Goal: Task Accomplishment & Management: Use online tool/utility

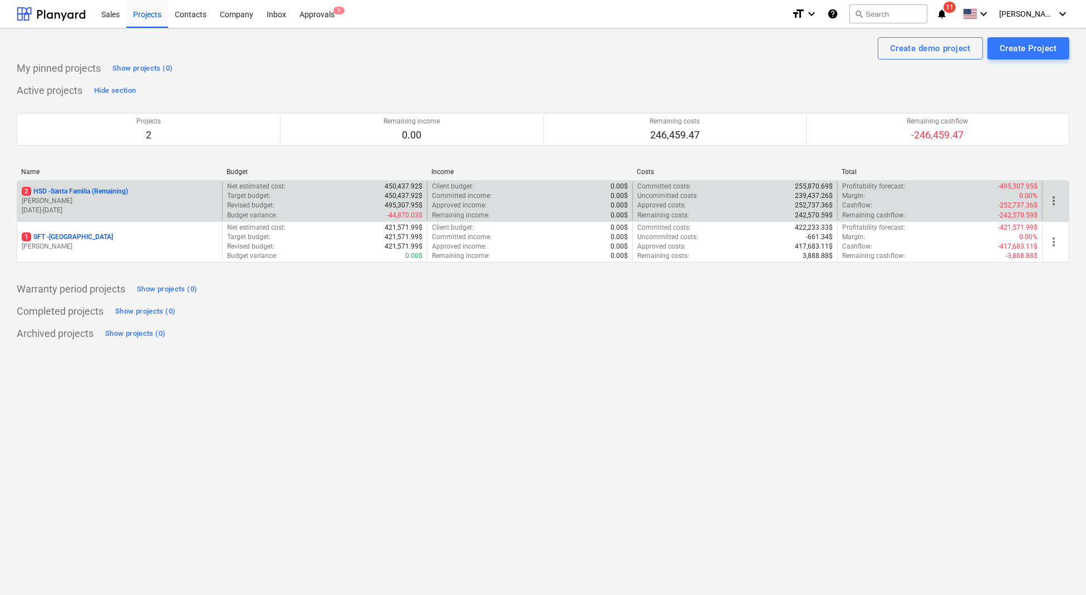
click at [166, 193] on div "2 HSD - Santa Familia (Remaining)" at bounding box center [120, 191] width 196 height 9
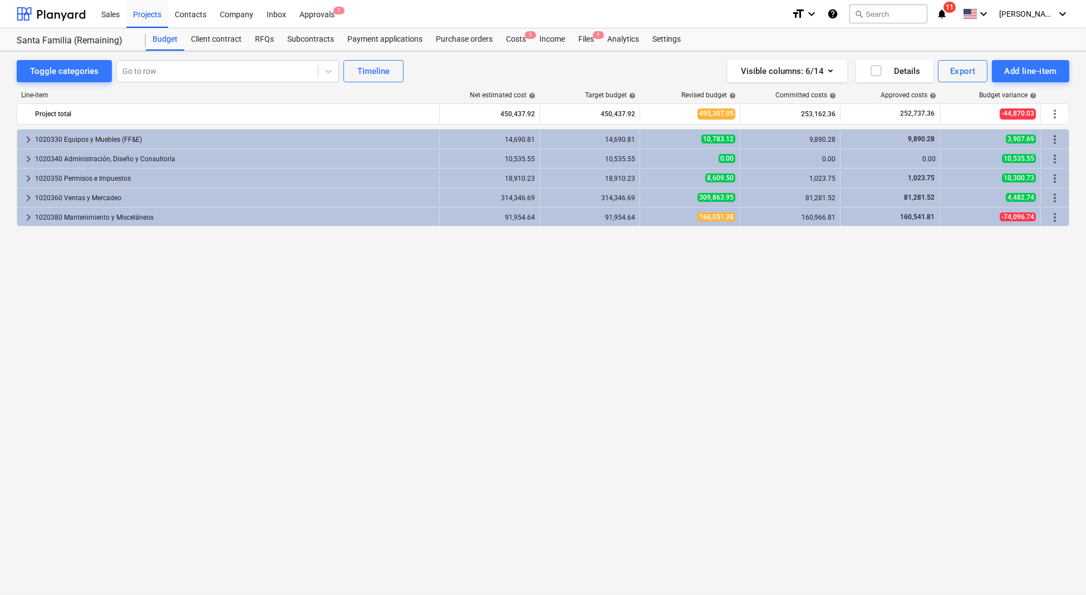
drag, startPoint x: 523, startPoint y: 39, endPoint x: 511, endPoint y: 27, distance: 17.3
click at [523, 39] on div "Costs 1" at bounding box center [515, 39] width 33 height 22
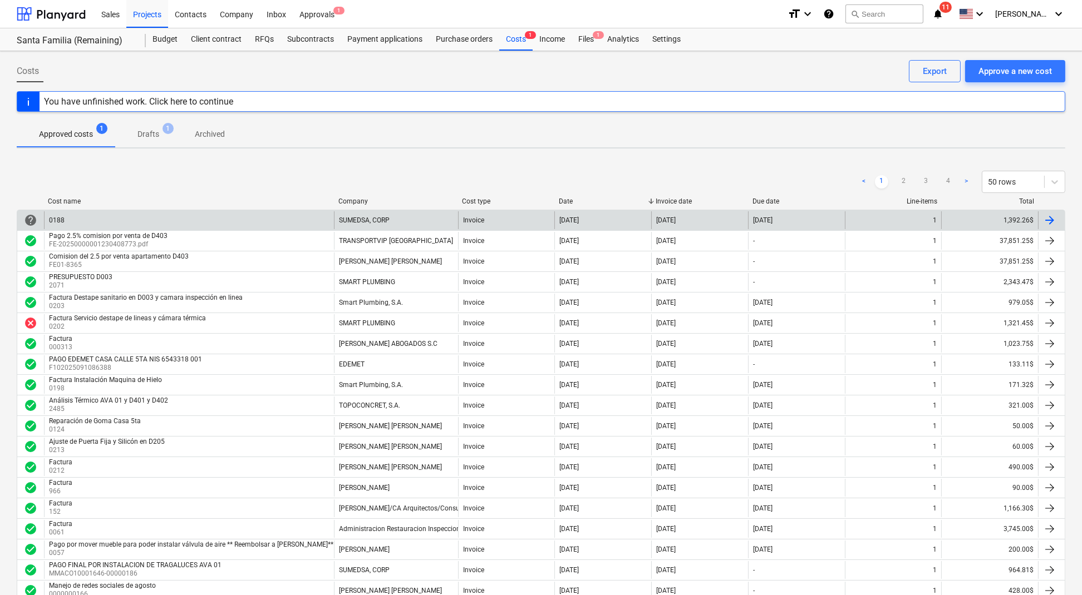
click at [250, 218] on div "0188" at bounding box center [189, 220] width 290 height 18
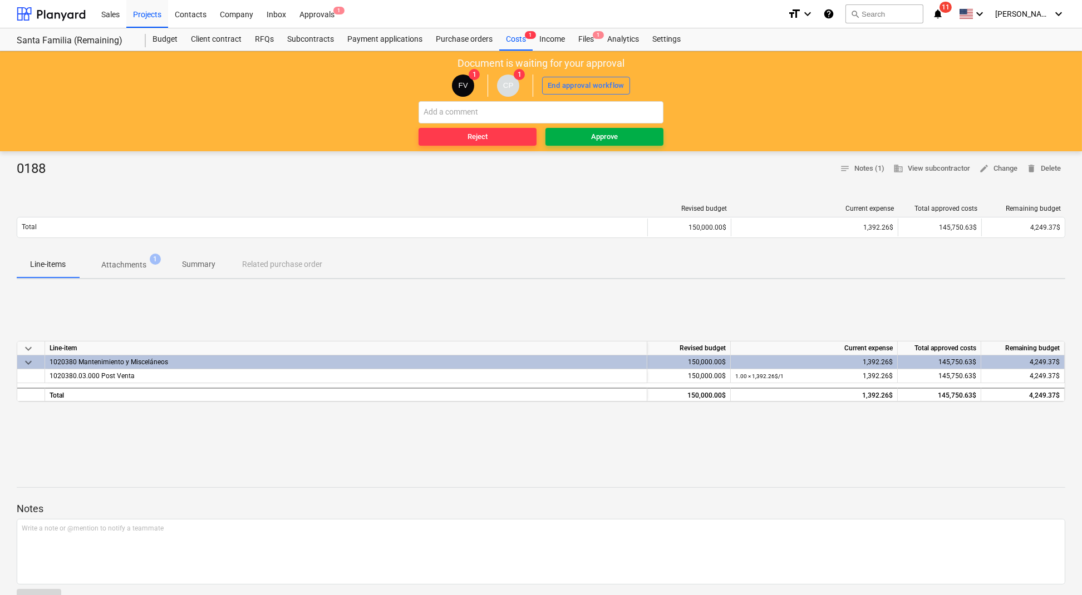
click at [634, 132] on span "Approve" at bounding box center [604, 137] width 109 height 13
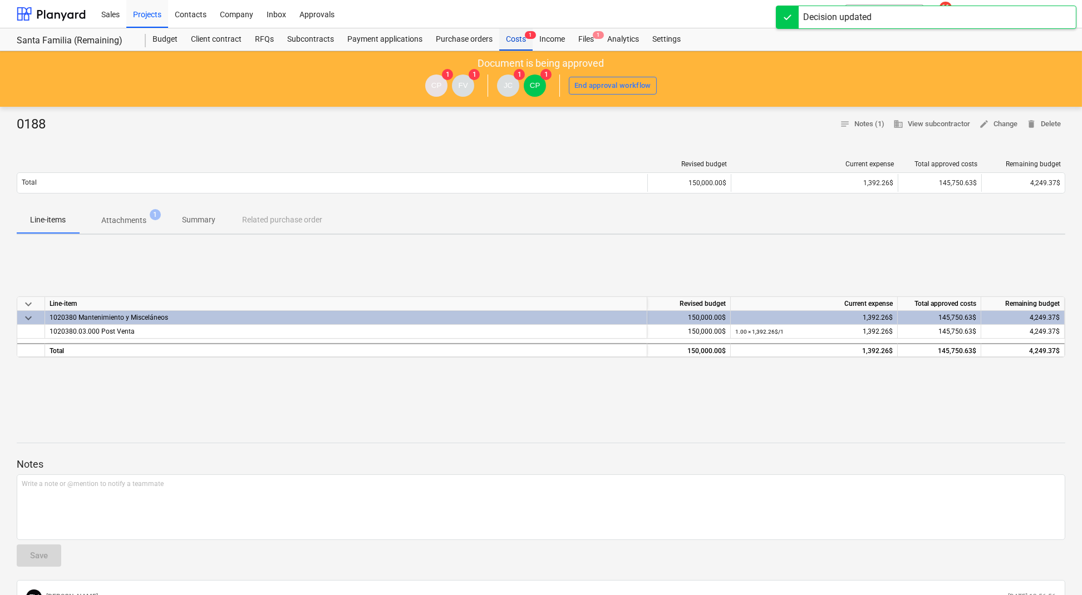
click at [515, 41] on div "Costs 1" at bounding box center [515, 39] width 33 height 22
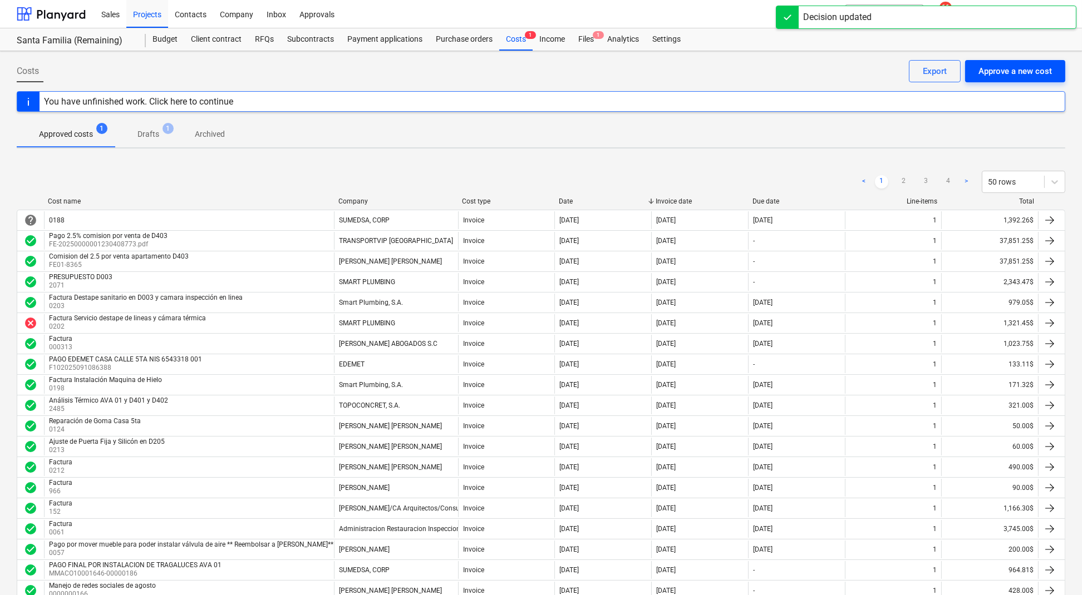
click at [1014, 68] on div "Approve a new cost" at bounding box center [1014, 71] width 73 height 14
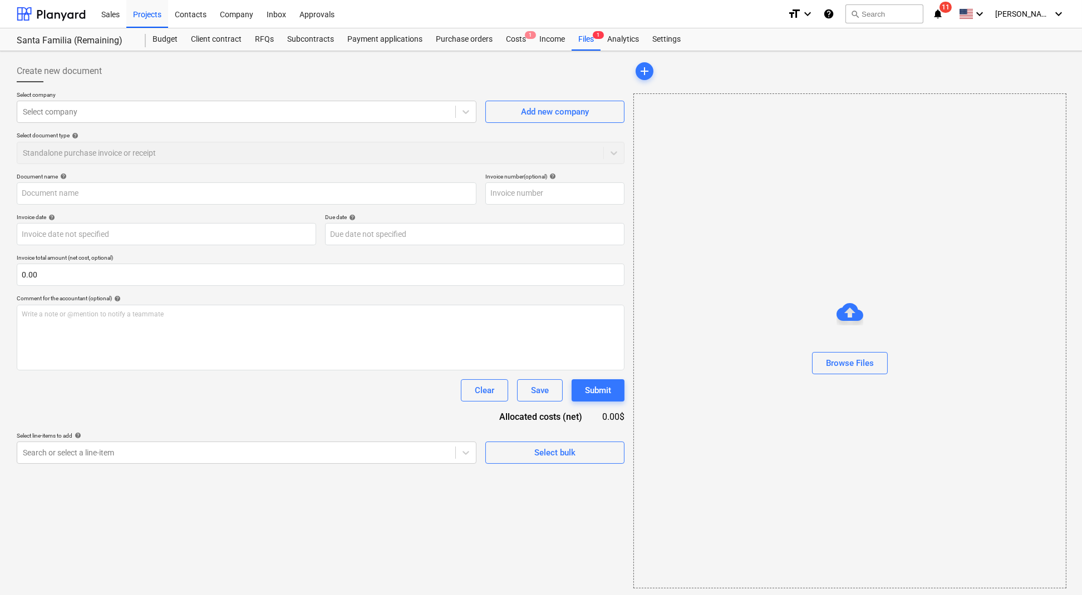
click at [857, 348] on div at bounding box center [850, 343] width 432 height 18
click at [857, 359] on div "Browse Files" at bounding box center [850, 363] width 48 height 14
type input "COT - 23588.act1.pdf"
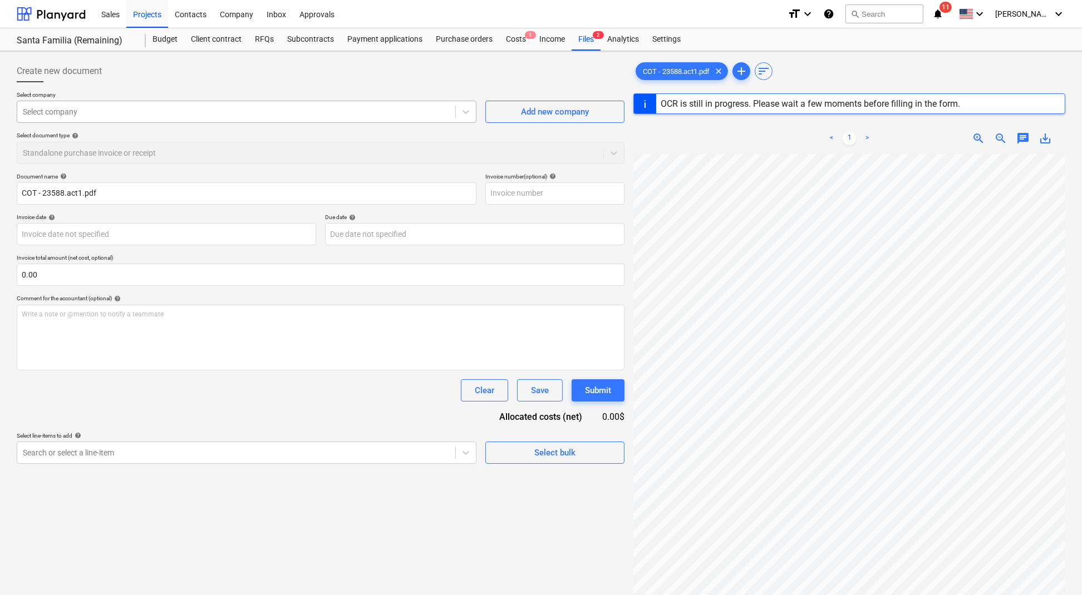
click at [131, 106] on div at bounding box center [236, 111] width 427 height 11
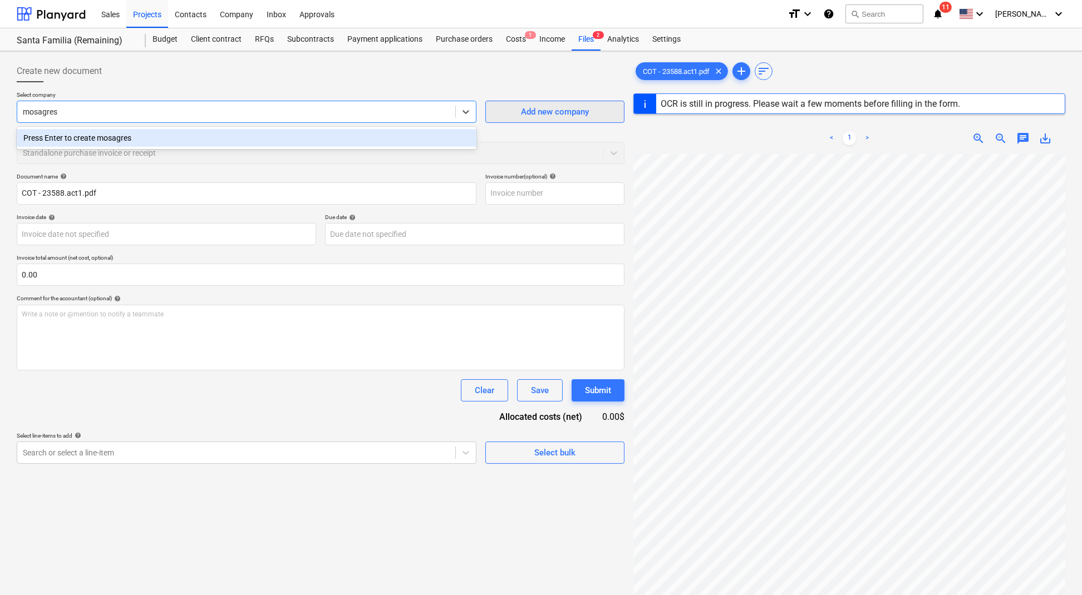
type input "mosagres"
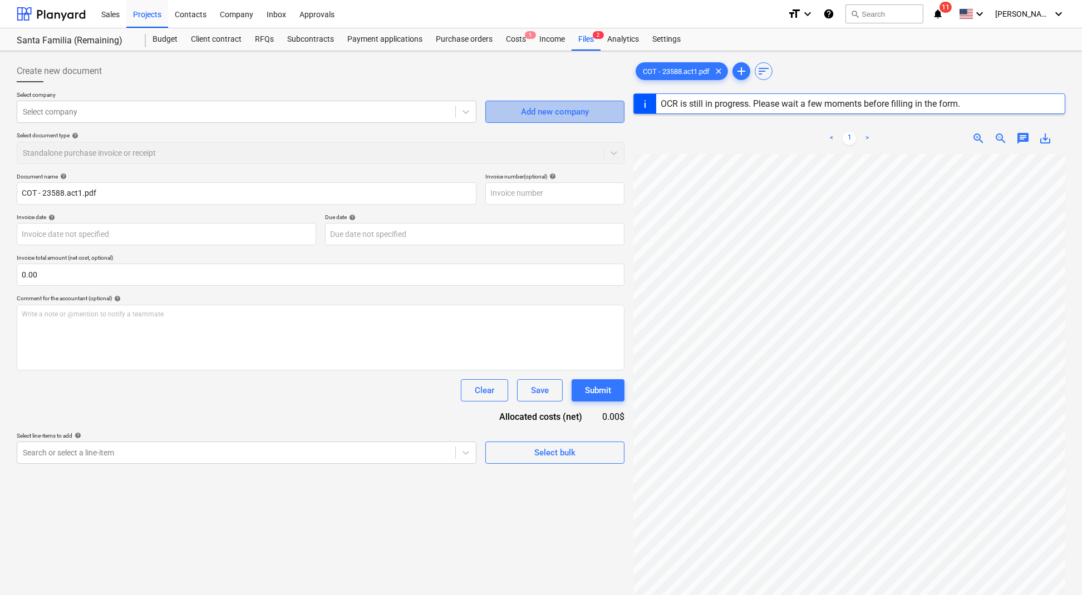
click at [523, 114] on div "Add new company" at bounding box center [555, 112] width 68 height 14
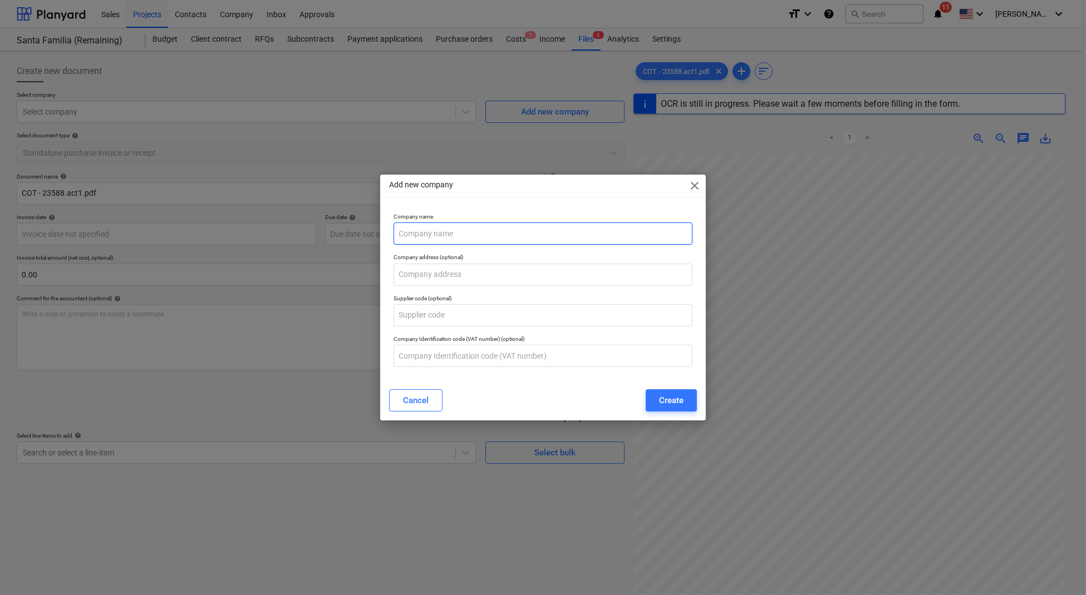
click at [395, 231] on input "text" at bounding box center [542, 234] width 299 height 22
type input "MOSAGRES SA"
click at [665, 399] on div "Create" at bounding box center [671, 400] width 24 height 14
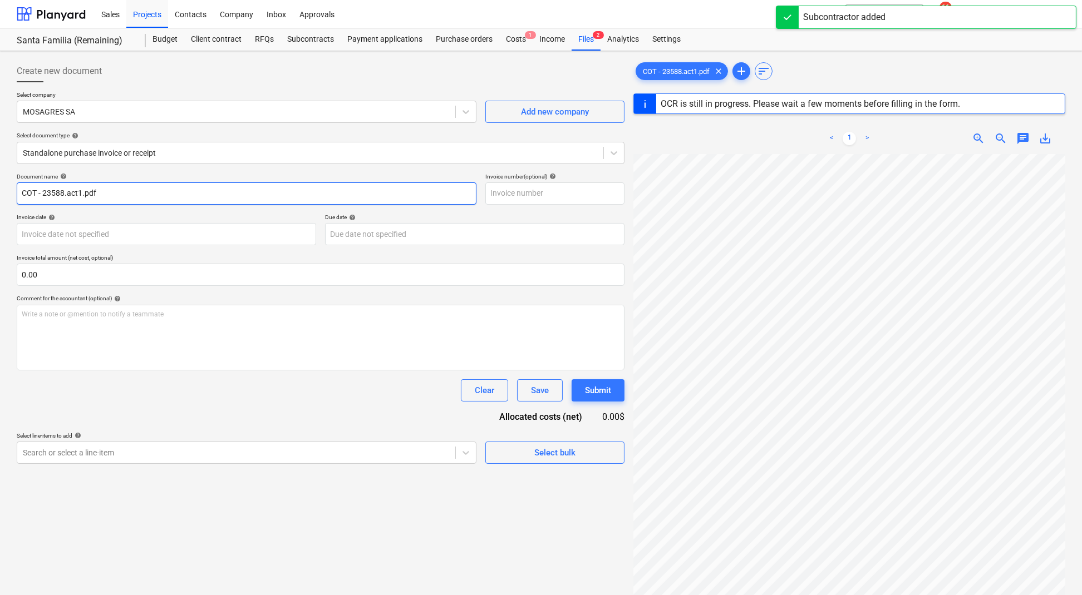
drag, startPoint x: 117, startPoint y: 196, endPoint x: 0, endPoint y: 178, distance: 118.3
click at [0, 178] on div "Create new document Select company MOSAGRES SA Add new company Select document …" at bounding box center [541, 389] width 1082 height 676
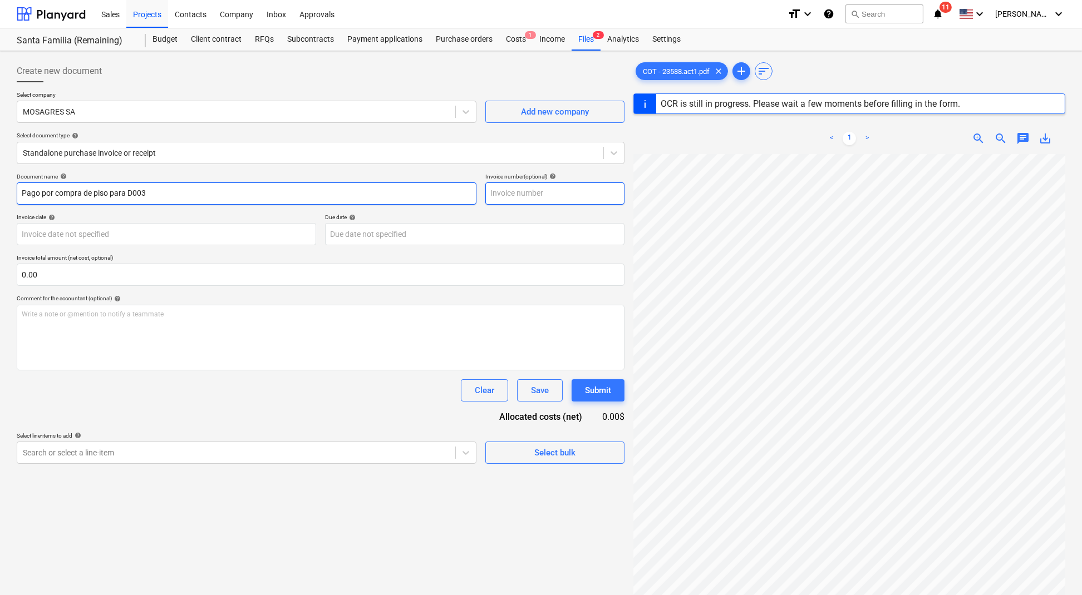
type input "Pago por compra de piso para D003"
click at [527, 191] on input "text" at bounding box center [554, 194] width 139 height 22
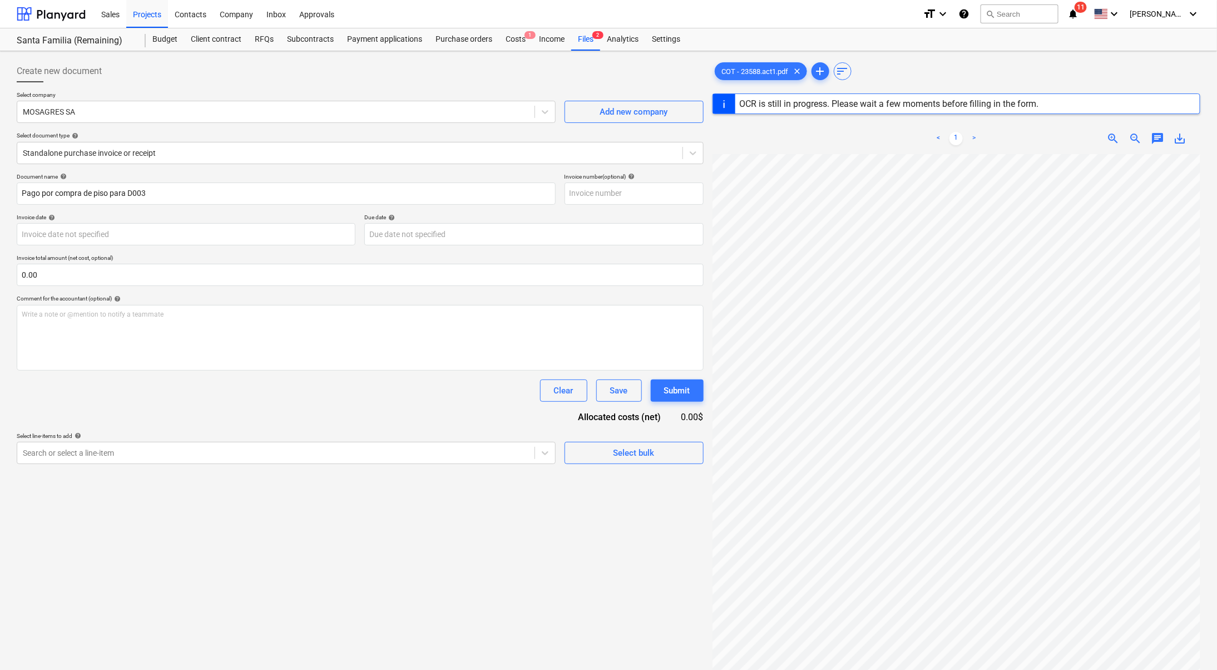
click at [1085, 137] on span "zoom_out" at bounding box center [1136, 138] width 13 height 13
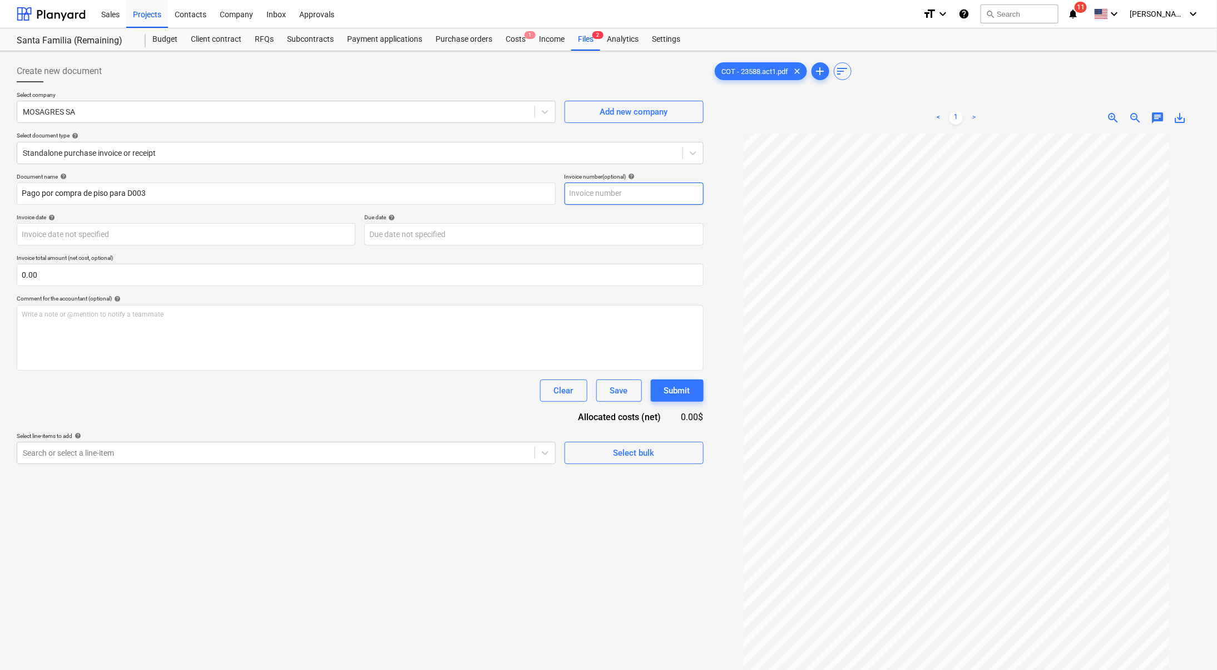
click at [626, 188] on input "text" at bounding box center [634, 194] width 139 height 22
type input "23588"
drag, startPoint x: 626, startPoint y: 188, endPoint x: 353, endPoint y: 462, distance: 387.6
click at [353, 462] on div "Search or select a line-item" at bounding box center [286, 453] width 539 height 22
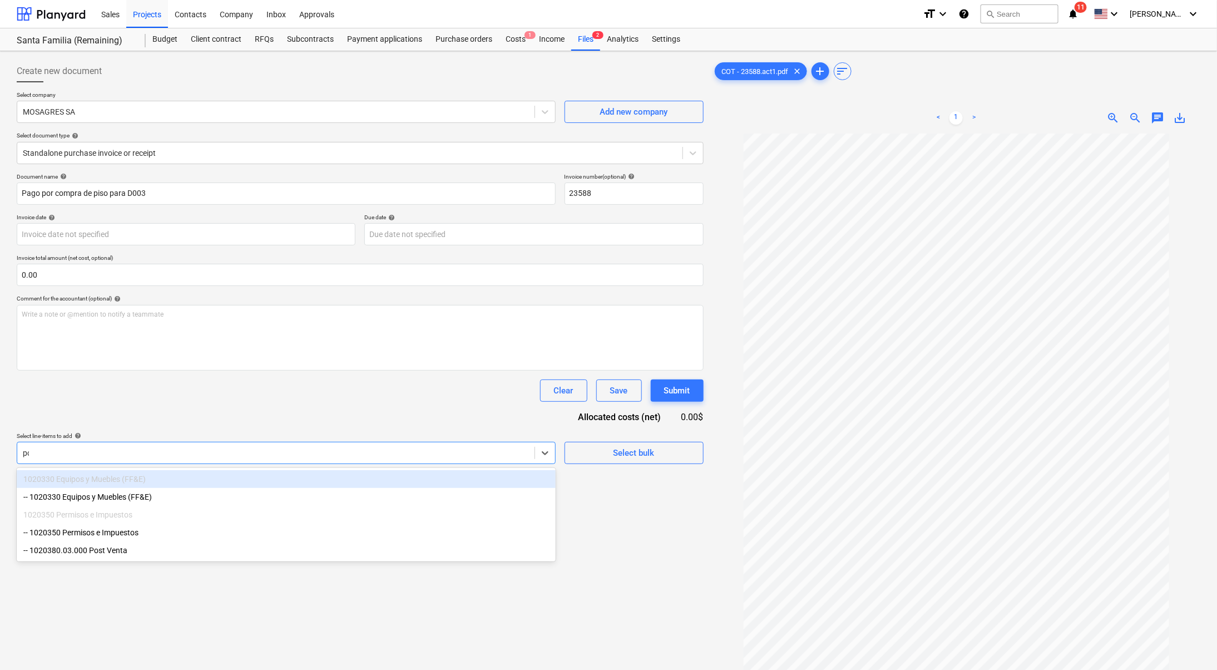
type input "pos"
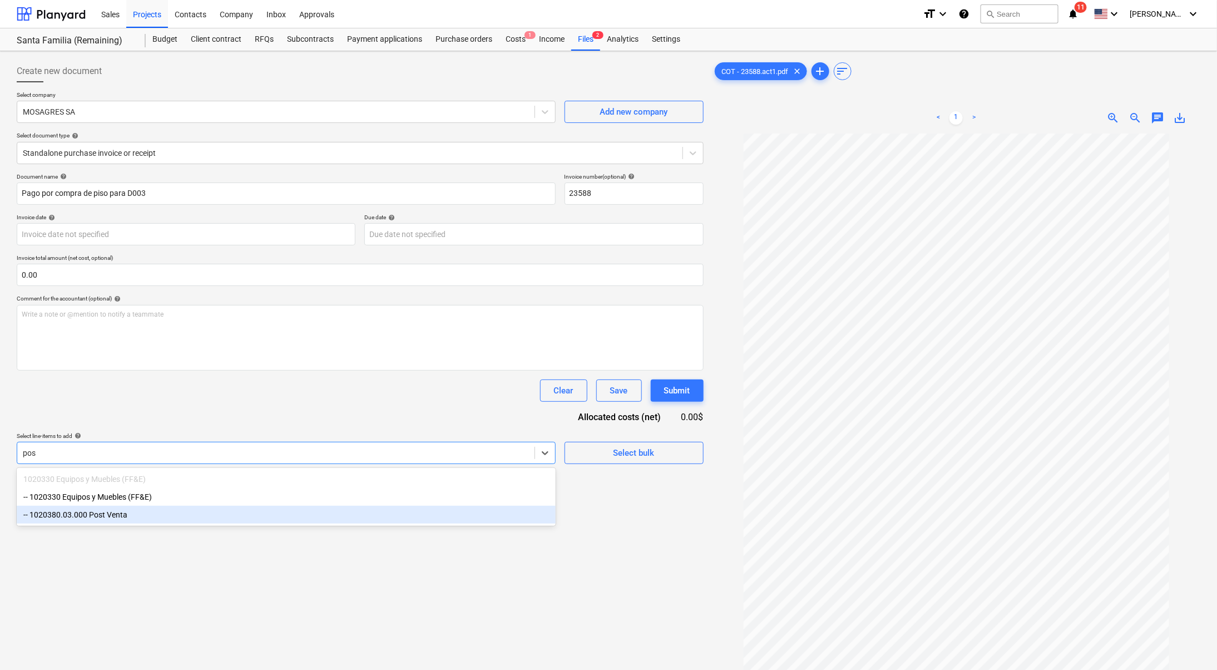
click at [214, 524] on div "-- 1020380.03.000 Post Venta" at bounding box center [286, 515] width 539 height 18
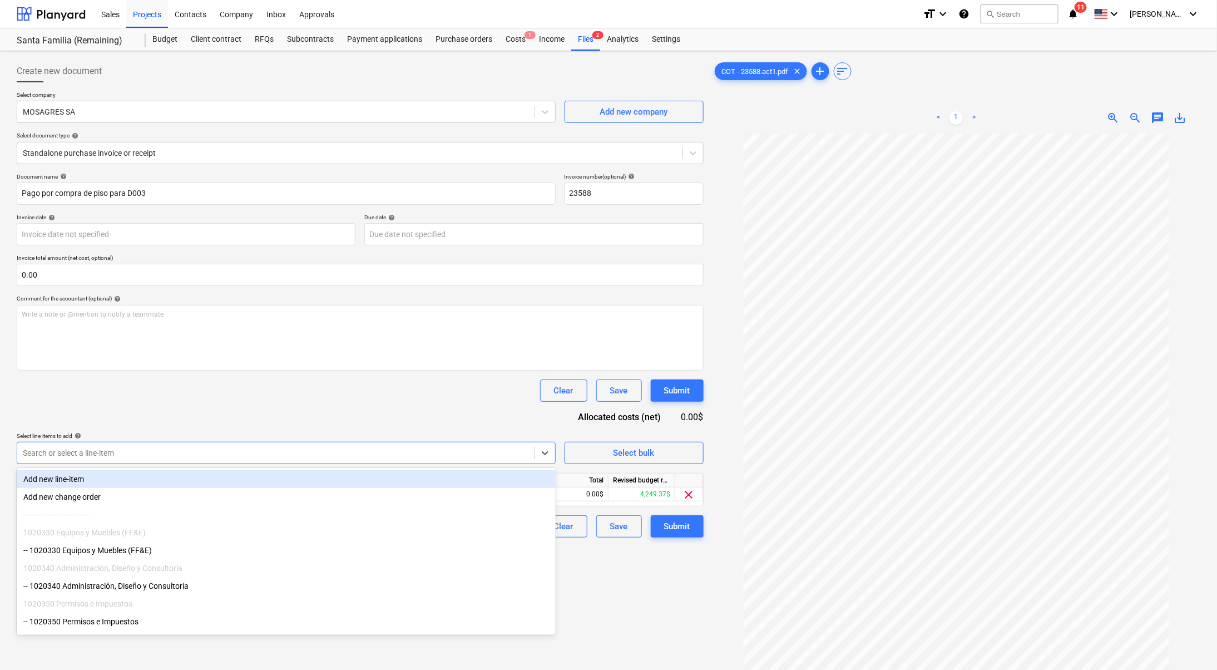
click at [663, 593] on div "Create new document Select company MOSAGRES SA Add new company Select document …" at bounding box center [360, 416] width 696 height 721
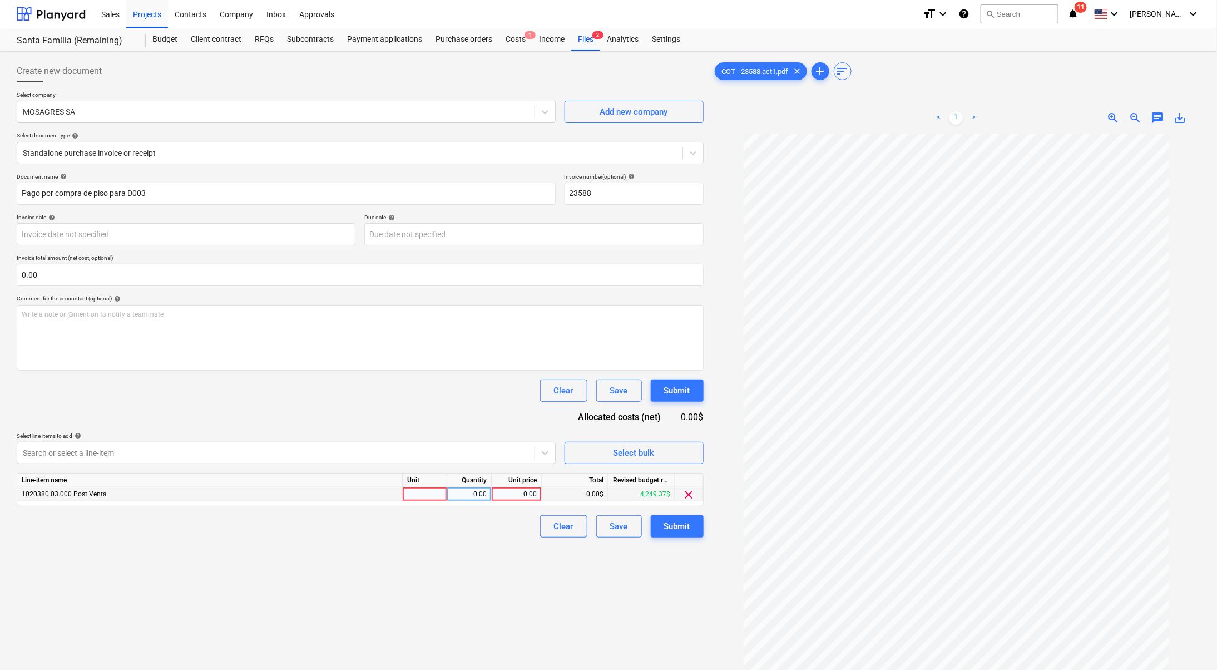
click at [527, 491] on div "0.00" at bounding box center [516, 494] width 41 height 14
type input "1942.62"
click at [466, 548] on div "Create new document Select company MOSAGRES SA Add new company Select document …" at bounding box center [360, 416] width 696 height 721
click at [683, 515] on button "Submit" at bounding box center [677, 526] width 53 height 22
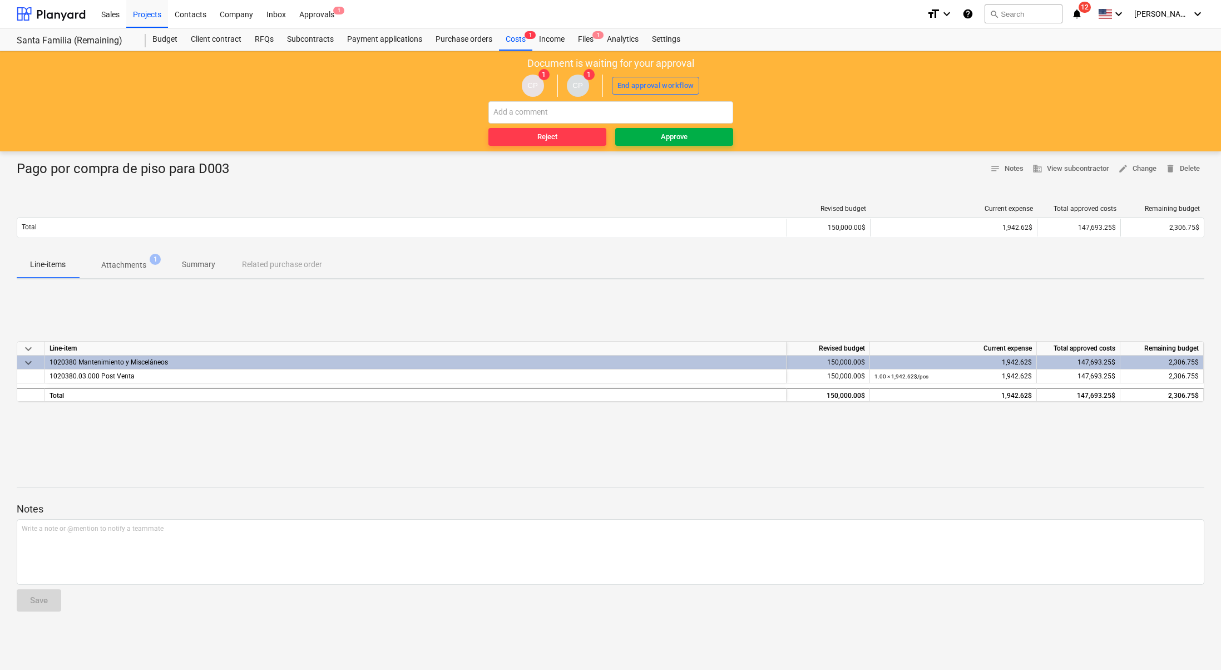
click at [664, 134] on div "Approve" at bounding box center [674, 137] width 27 height 13
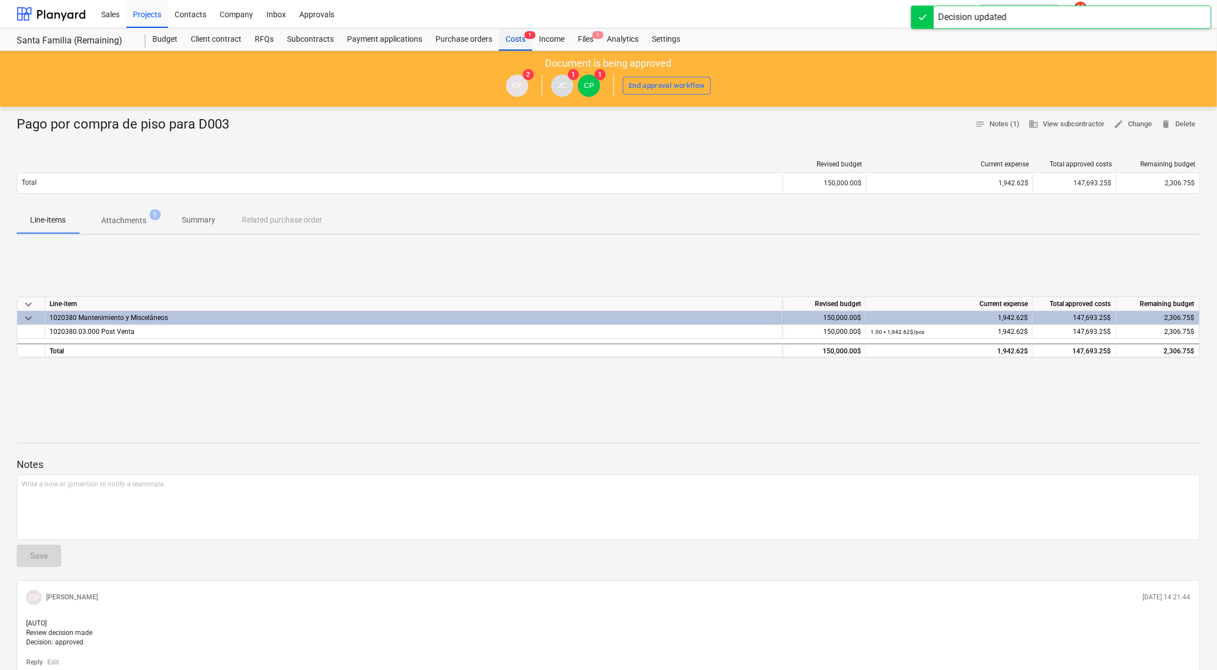
click at [514, 36] on div "Costs 1" at bounding box center [515, 39] width 33 height 22
